Goal: Navigation & Orientation: Go to known website

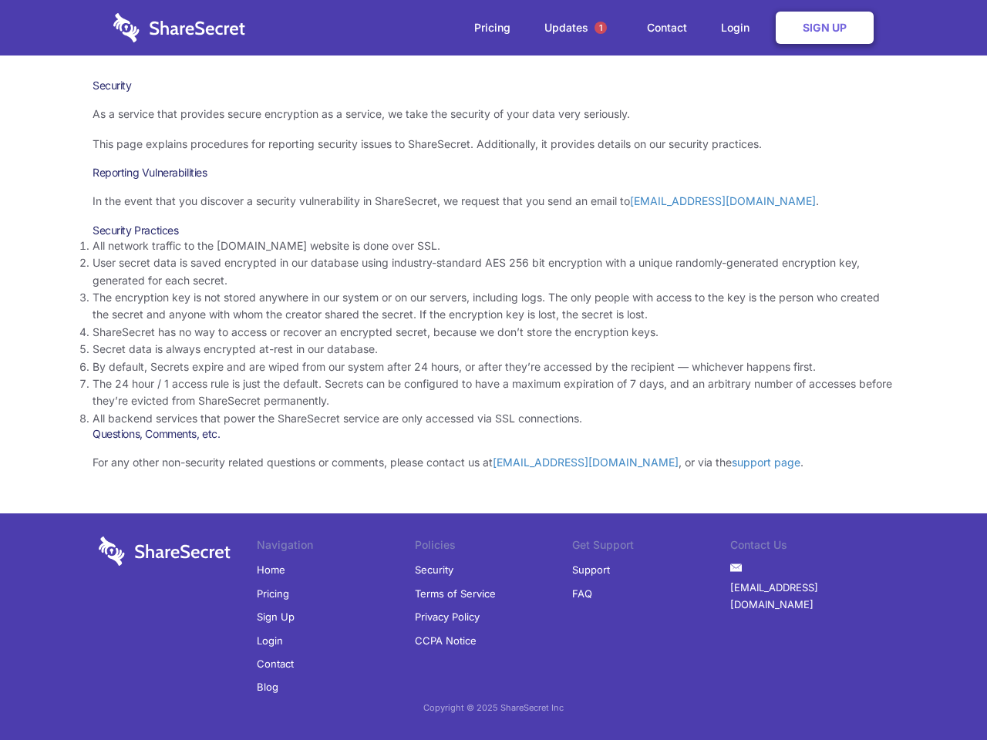
click at [493, 370] on li "By default, Secrets expire and are wiped from our system after 24 hours, or aft…" at bounding box center [494, 367] width 802 height 17
click at [601, 28] on span "1" at bounding box center [600, 28] width 12 height 12
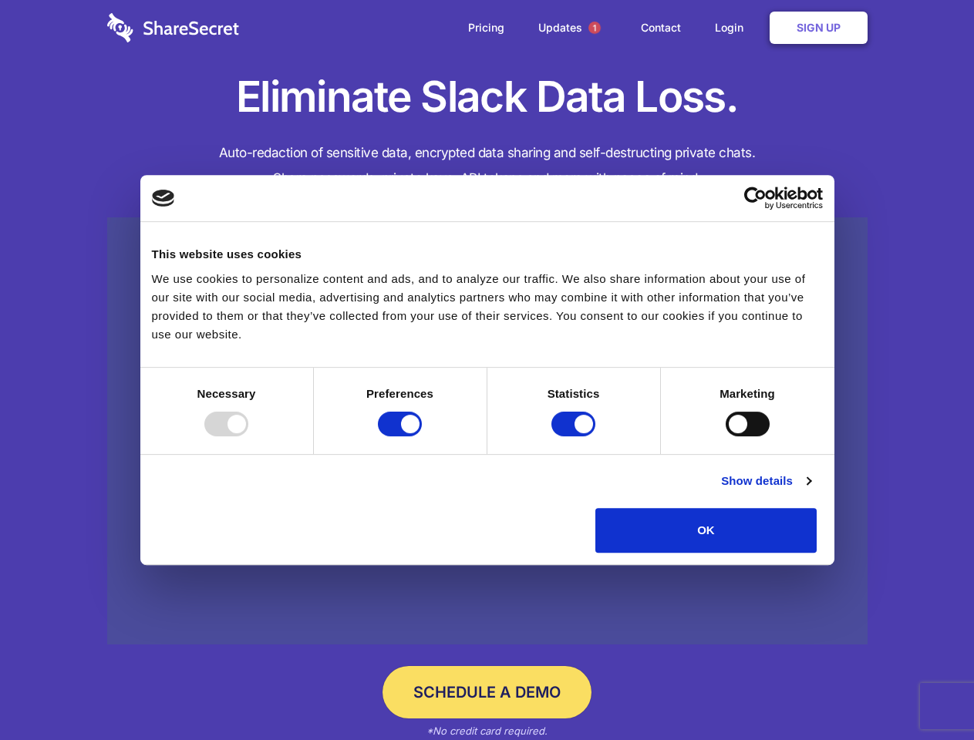
click at [248, 436] on div at bounding box center [226, 424] width 44 height 25
click at [422, 436] on input "Preferences" at bounding box center [400, 424] width 44 height 25
checkbox input "false"
click at [575, 436] on input "Statistics" at bounding box center [573, 424] width 44 height 25
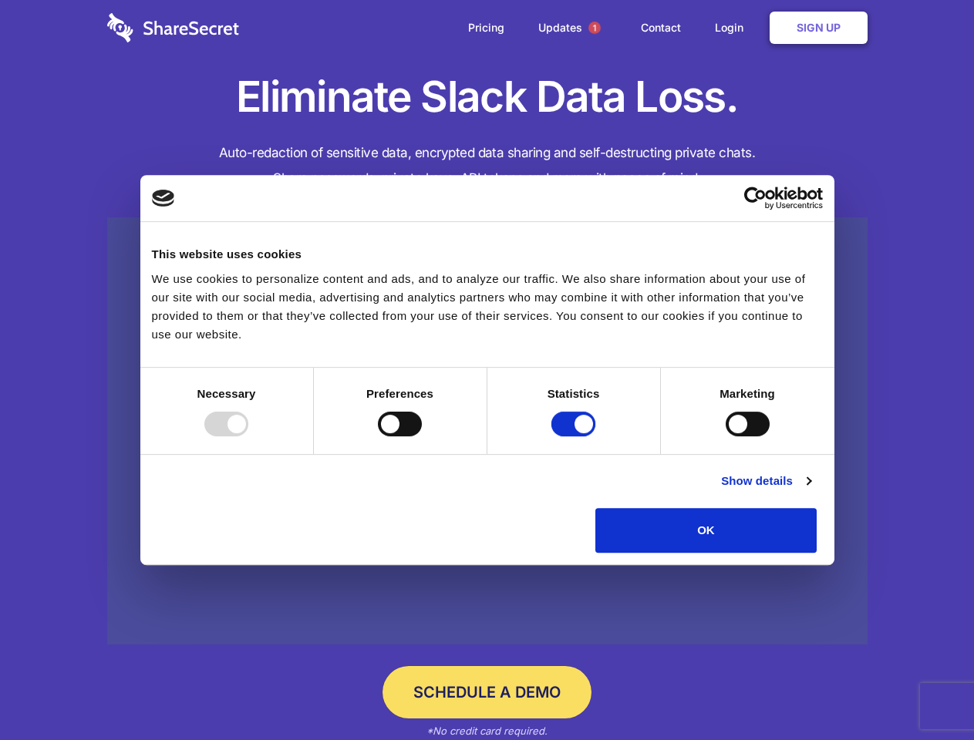
checkbox input "false"
click at [726, 436] on input "Marketing" at bounding box center [748, 424] width 44 height 25
checkbox input "true"
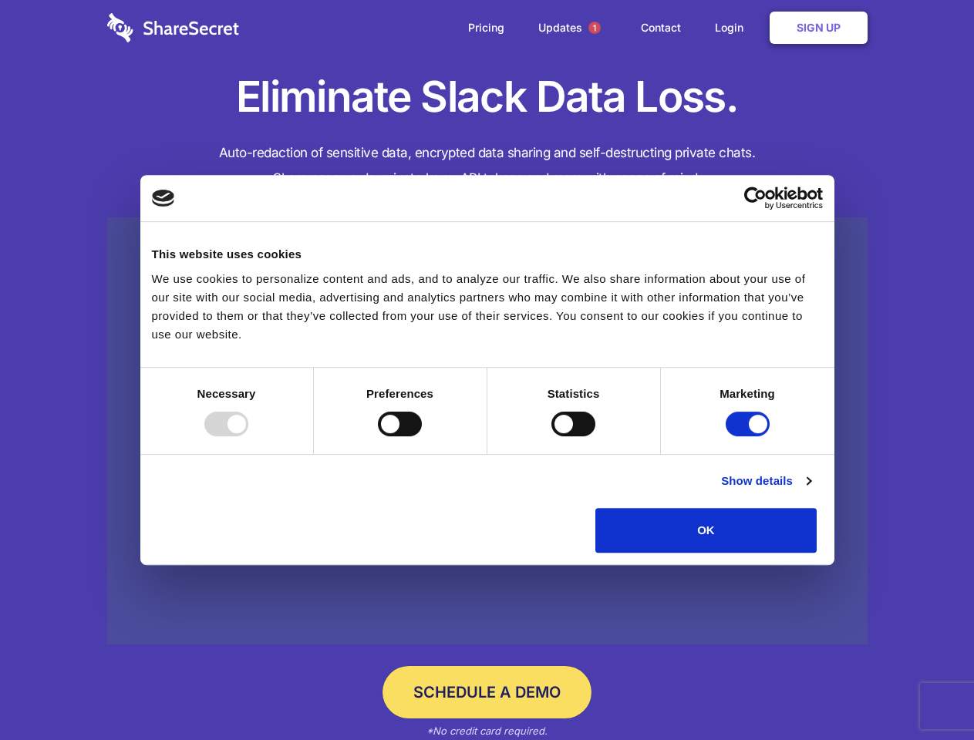
click at [810, 490] on link "Show details" at bounding box center [765, 481] width 89 height 19
